Goal: Transaction & Acquisition: Purchase product/service

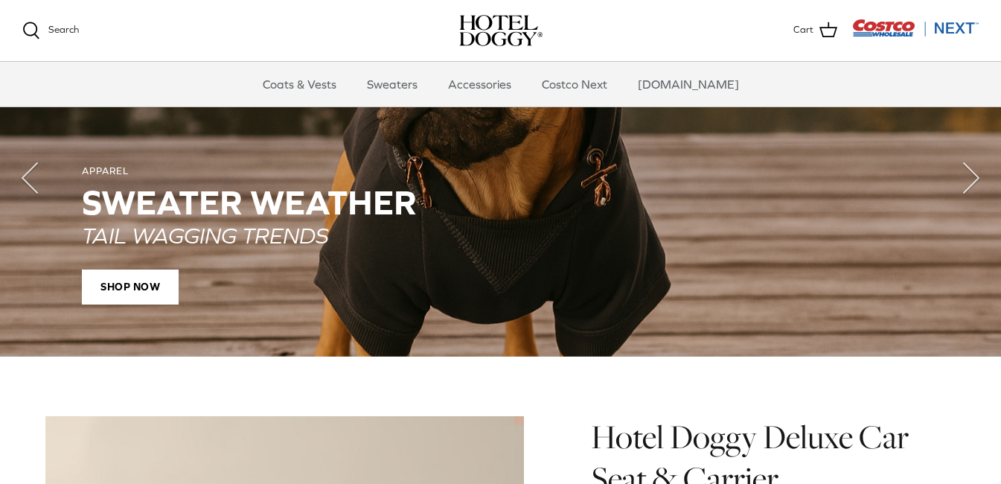
scroll to position [1126, 0]
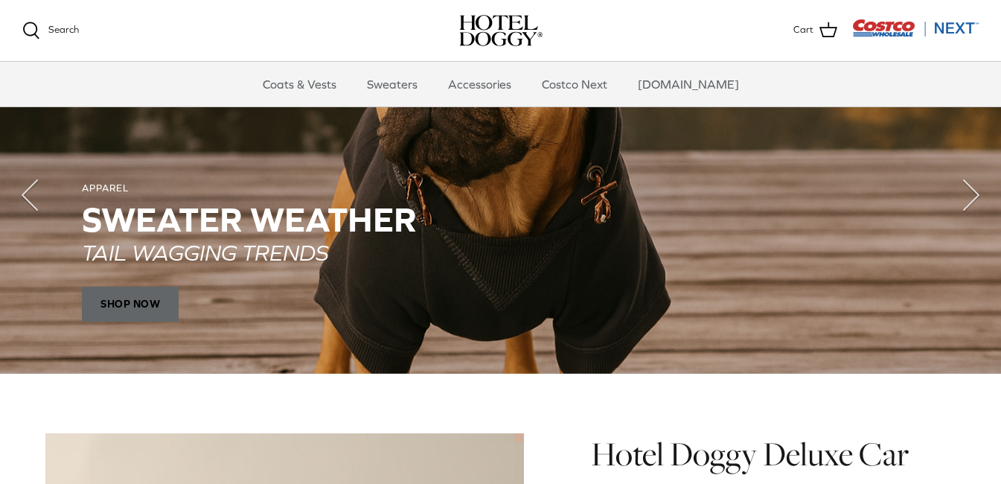
click at [148, 311] on span "SHOP NOW" at bounding box center [130, 304] width 97 height 36
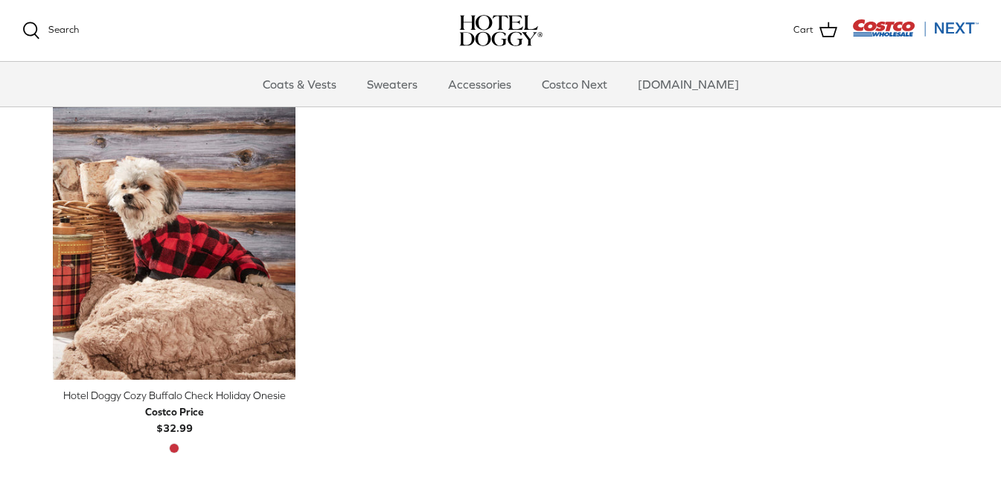
scroll to position [806, 0]
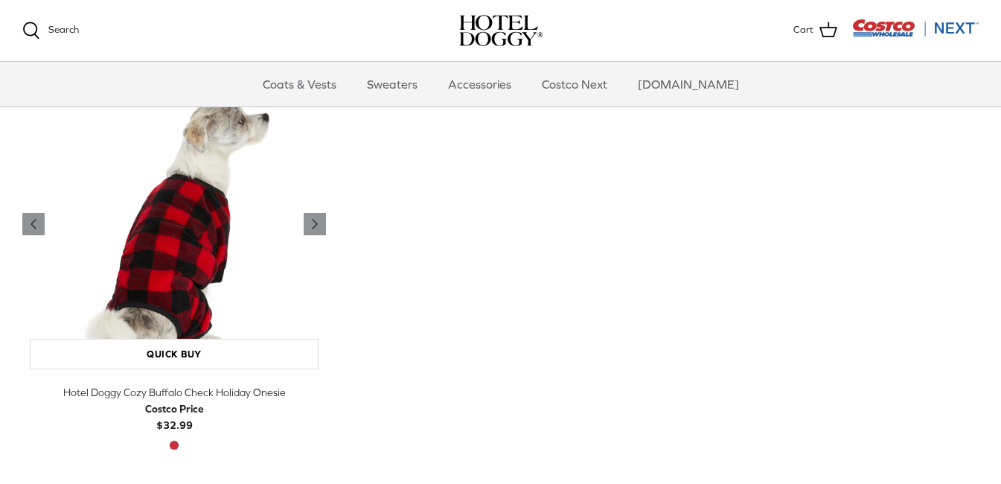
click at [234, 235] on img "Hotel Doggy Cozy Buffalo Check Holiday Onesie" at bounding box center [174, 224] width 304 height 304
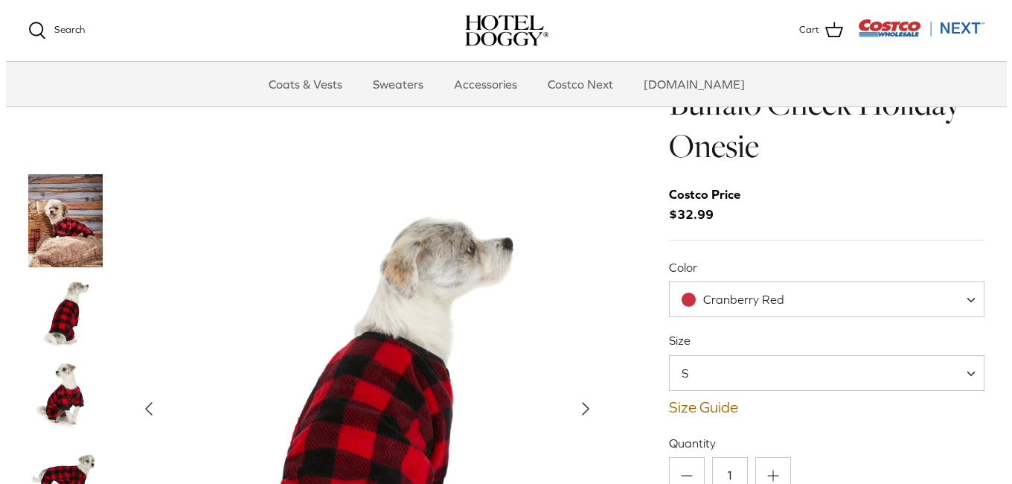
scroll to position [85, 0]
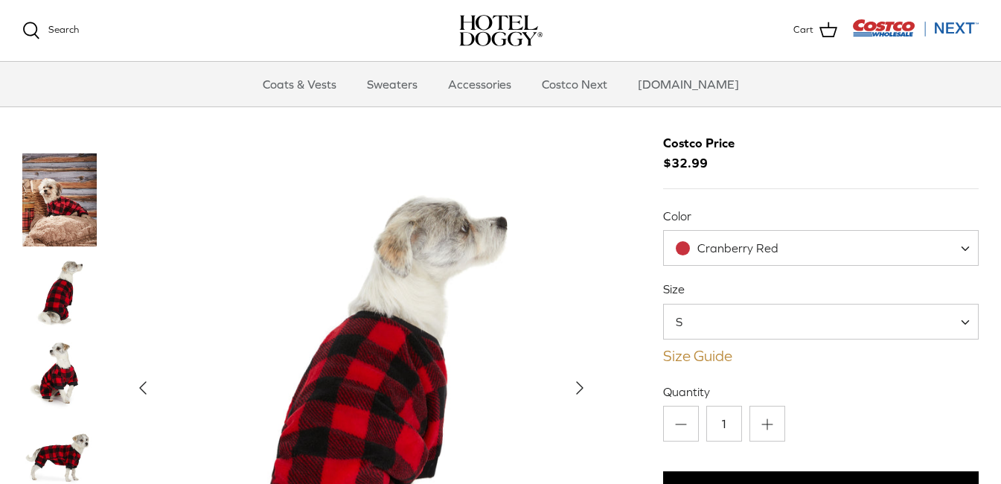
click at [700, 361] on link "Size Guide" at bounding box center [821, 356] width 316 height 18
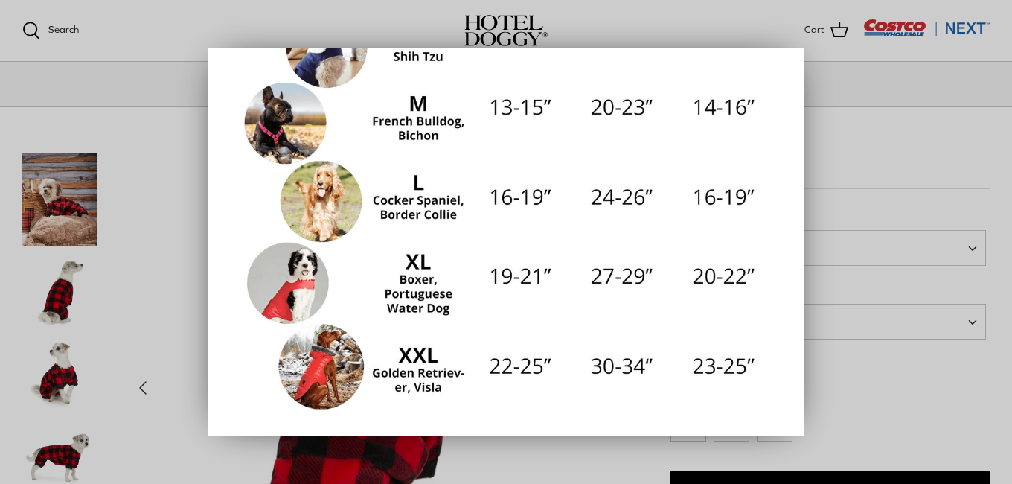
scroll to position [354, 0]
